Goal: Task Accomplishment & Management: Manage account settings

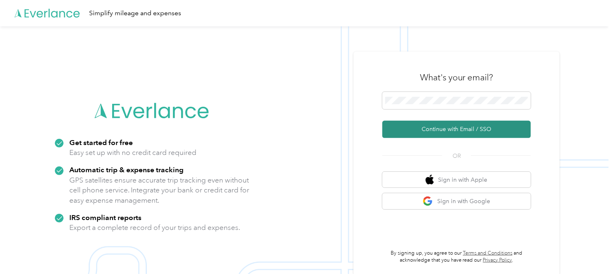
click at [465, 130] on button "Continue with Email / SSO" at bounding box center [456, 129] width 149 height 17
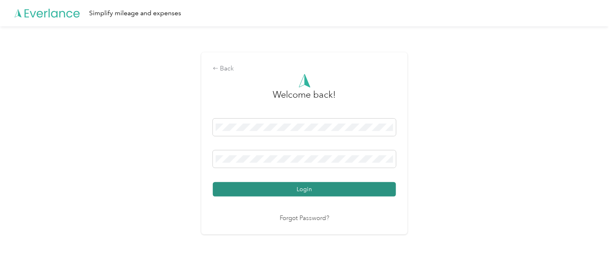
click at [336, 188] on button "Login" at bounding box center [304, 189] width 183 height 14
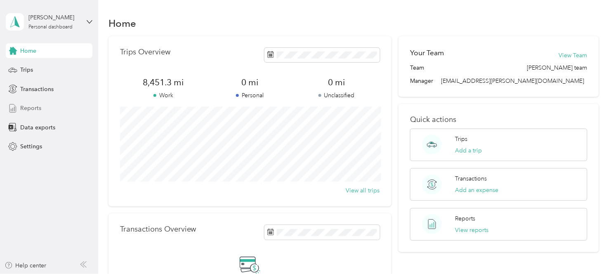
click at [31, 109] on span "Reports" at bounding box center [30, 108] width 21 height 9
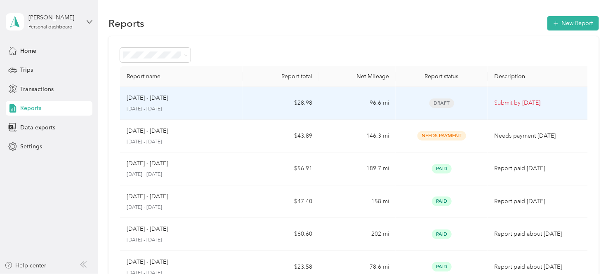
click at [518, 101] on p "Submit by [DATE]" at bounding box center [538, 103] width 89 height 9
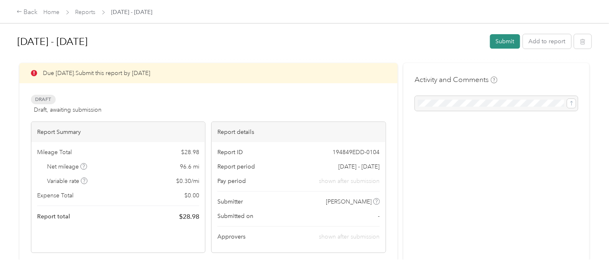
click at [504, 43] on button "Submit" at bounding box center [505, 41] width 30 height 14
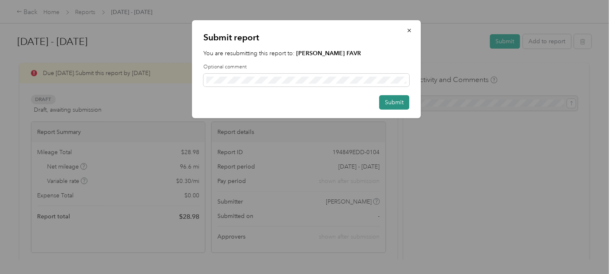
click at [394, 104] on button "Submit" at bounding box center [395, 102] width 30 height 14
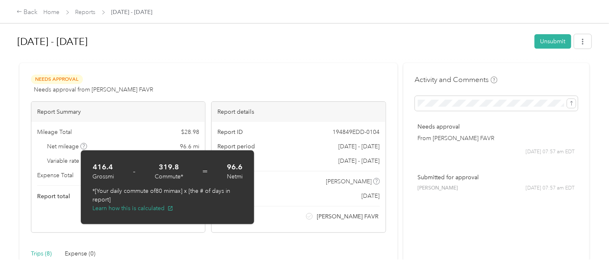
click at [10, 158] on div "[DATE] - [DATE] Unsubmit Needs Approval Needs approval from [PERSON_NAME] FAVR …" at bounding box center [304, 130] width 609 height 260
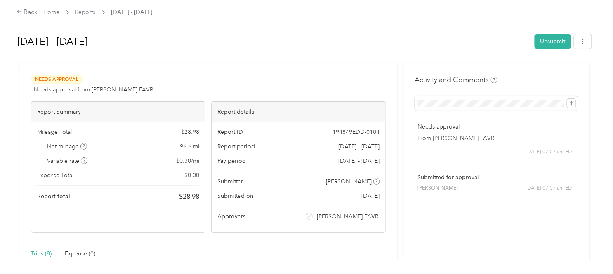
click at [32, 153] on div "Report Summary Mileage Total $ 28.98 Net mileage 96.6 mi Variable rate $ 0.30 /…" at bounding box center [118, 167] width 174 height 132
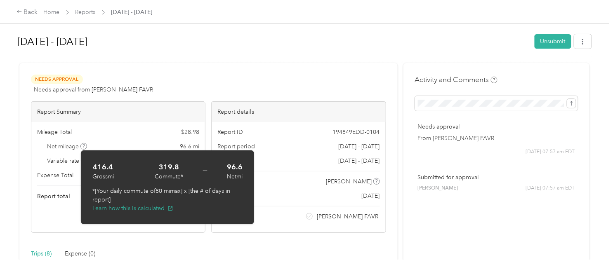
click at [31, 61] on div at bounding box center [304, 59] width 574 height 9
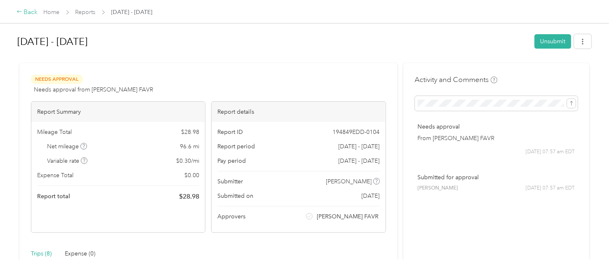
click at [30, 11] on div "Back" at bounding box center [27, 12] width 21 height 10
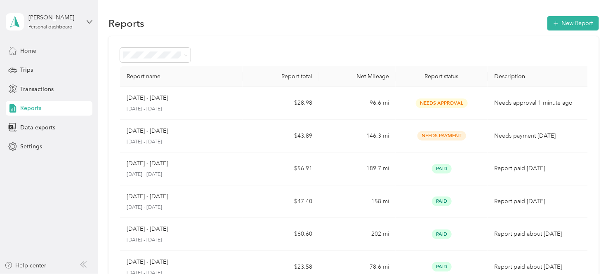
click at [31, 51] on span "Home" at bounding box center [28, 51] width 16 height 9
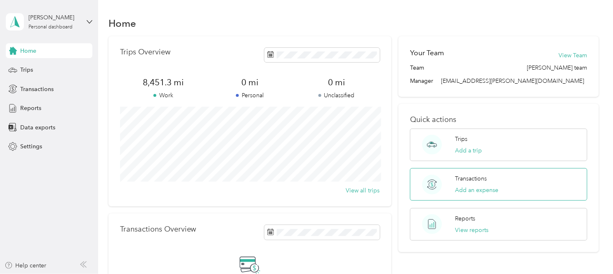
click at [459, 184] on div "Transactions Add an expense" at bounding box center [476, 184] width 43 height 20
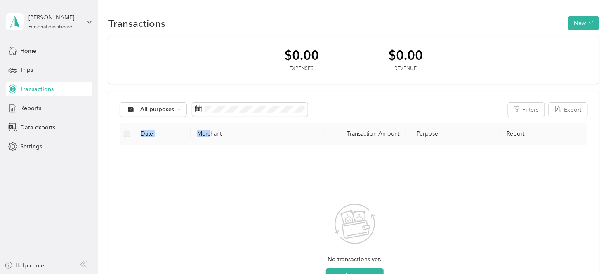
drag, startPoint x: 210, startPoint y: 134, endPoint x: 622, endPoint y: 250, distance: 427.2
click at [609, 250] on html "[PERSON_NAME] Personal dashboard Home Trips Transactions Reports Data exports S…" at bounding box center [304, 137] width 609 height 274
click at [467, 46] on div "$0.00 Expenses $0.00 Revenue" at bounding box center [353, 60] width 490 height 48
click at [212, 134] on th "Merchant" at bounding box center [258, 134] width 134 height 23
click at [228, 133] on th "Merchant" at bounding box center [258, 134] width 134 height 23
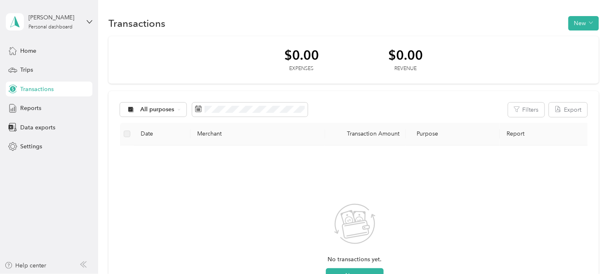
click at [227, 134] on th "Merchant" at bounding box center [258, 134] width 134 height 23
click at [205, 137] on th "Merchant" at bounding box center [258, 134] width 134 height 23
click at [24, 51] on span "Home" at bounding box center [28, 51] width 16 height 9
